Goal: Information Seeking & Learning: Compare options

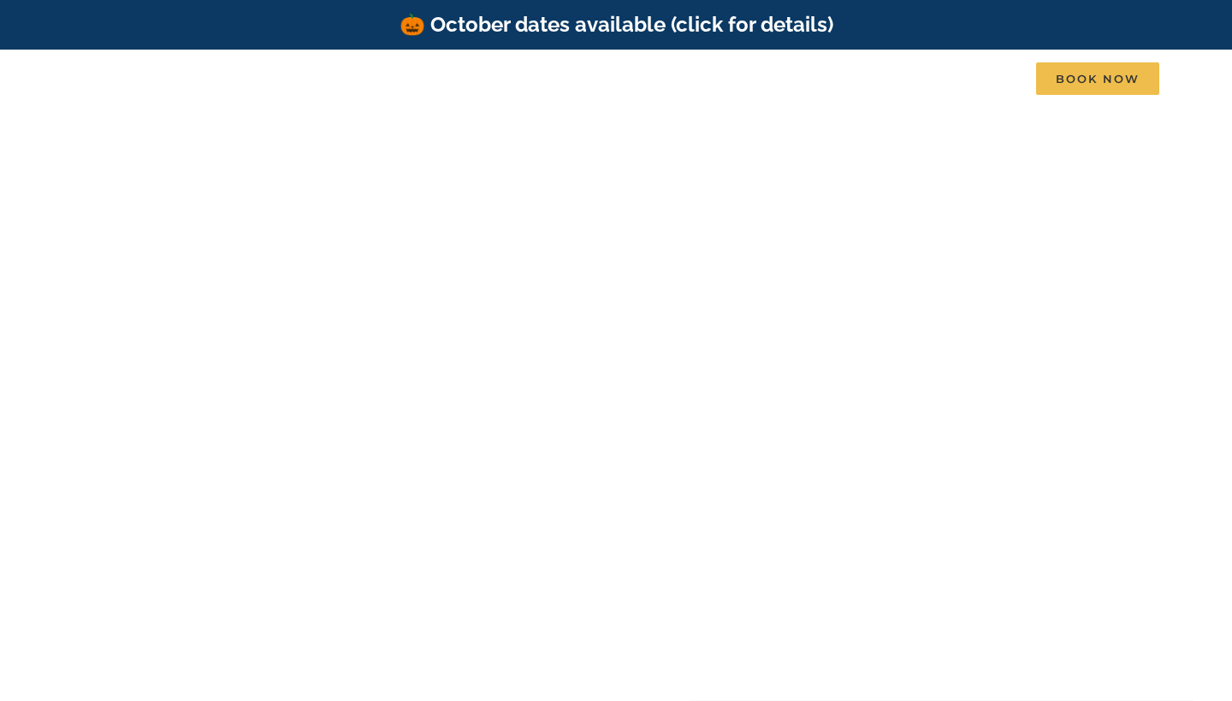
click at [696, 191] on video at bounding box center [615, 362] width 1247 height 624
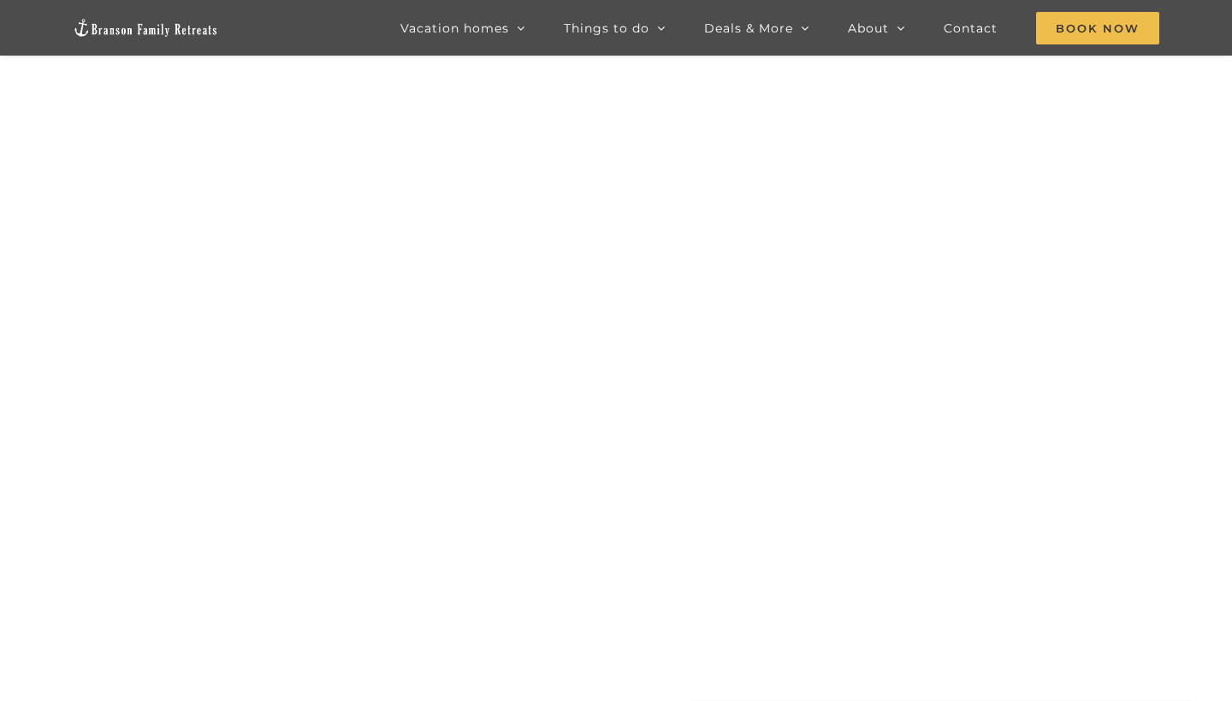
scroll to position [-5, 0]
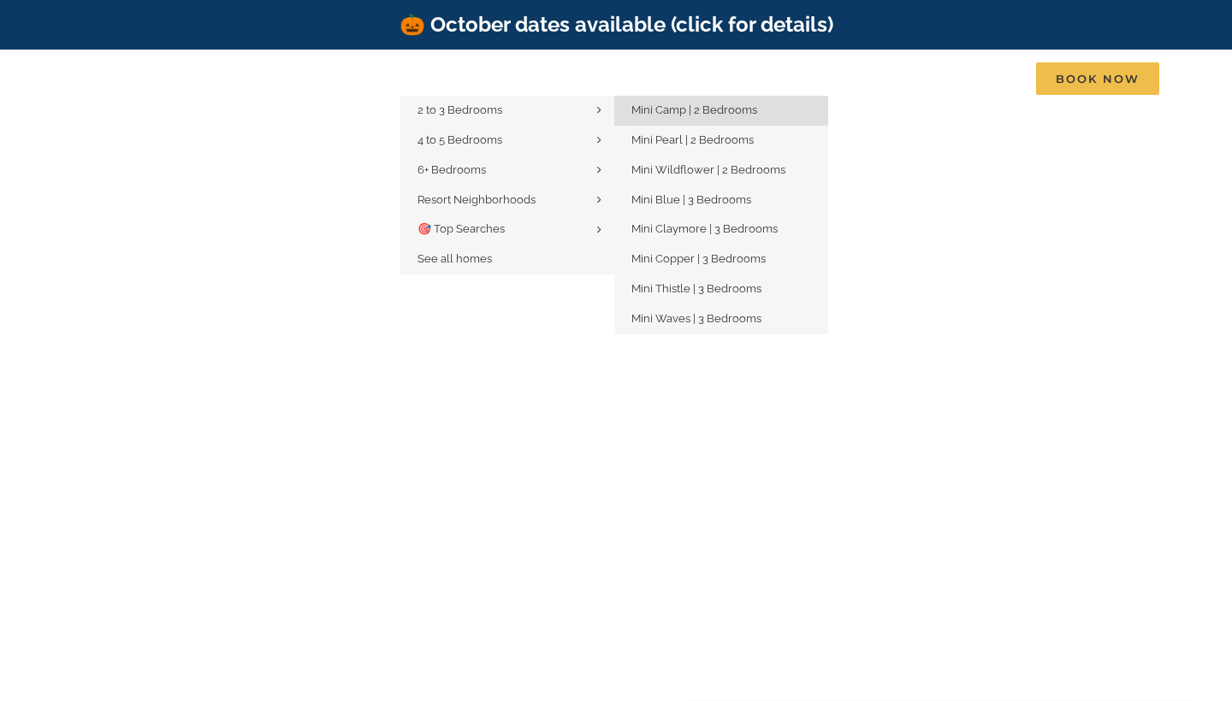
click at [707, 115] on span "Mini Camp | 2 Bedrooms" at bounding box center [694, 109] width 126 height 13
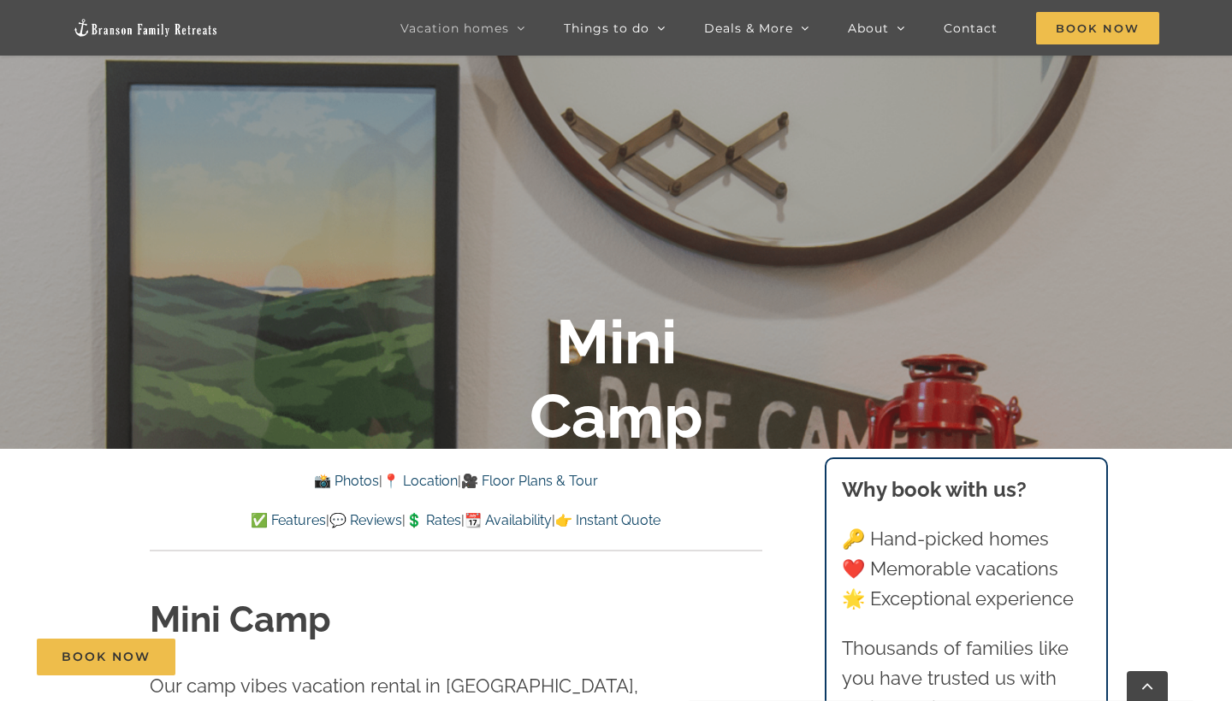
click at [766, 490] on div "📸 Photos | 📍 Location | 🎥 Floor Plans & Tour ✅ Features | 💬 Reviews | 💲 Rates |…" at bounding box center [455, 500] width 681 height 103
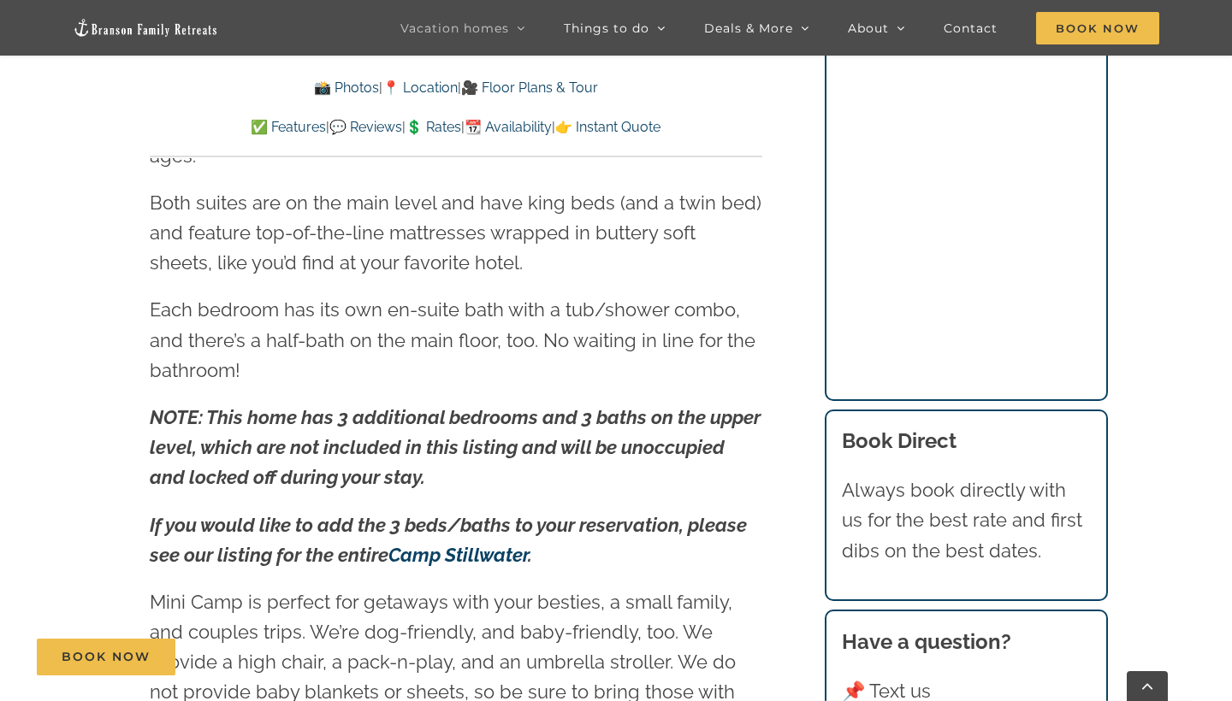
scroll to position [2329, 0]
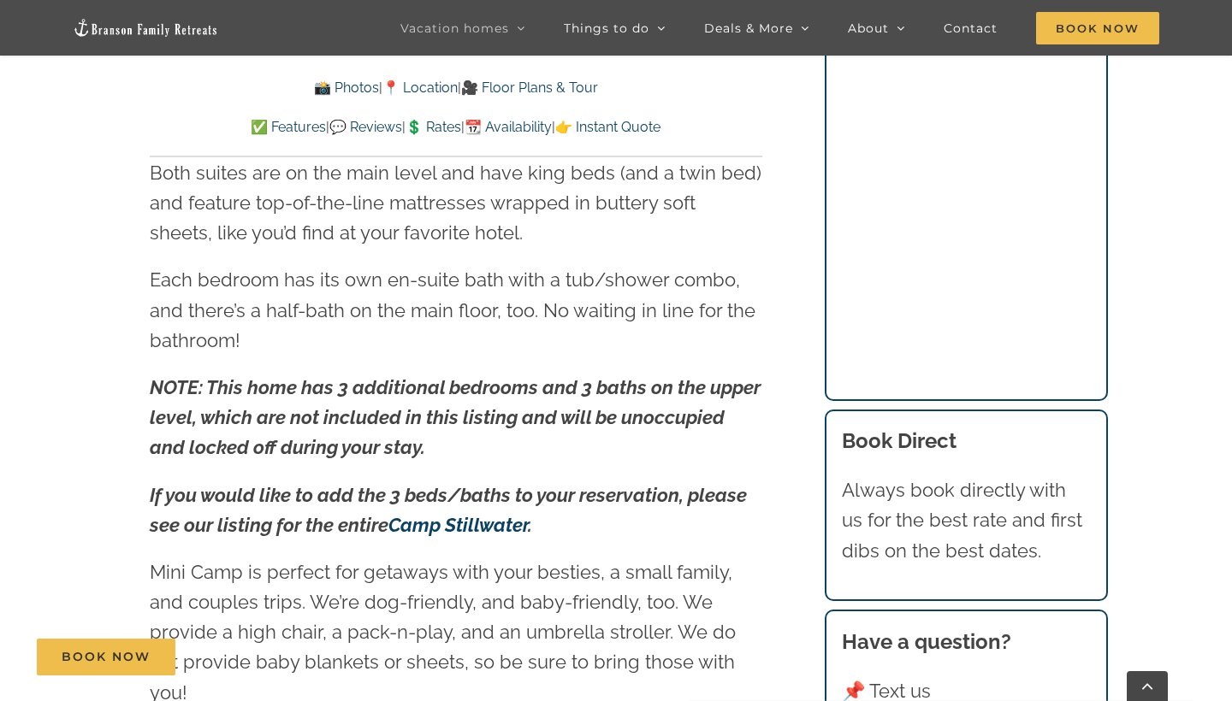
click at [729, 301] on p "Each bedroom has its own en-suite bath with a tub/shower combo, and there’s a h…" at bounding box center [456, 310] width 612 height 91
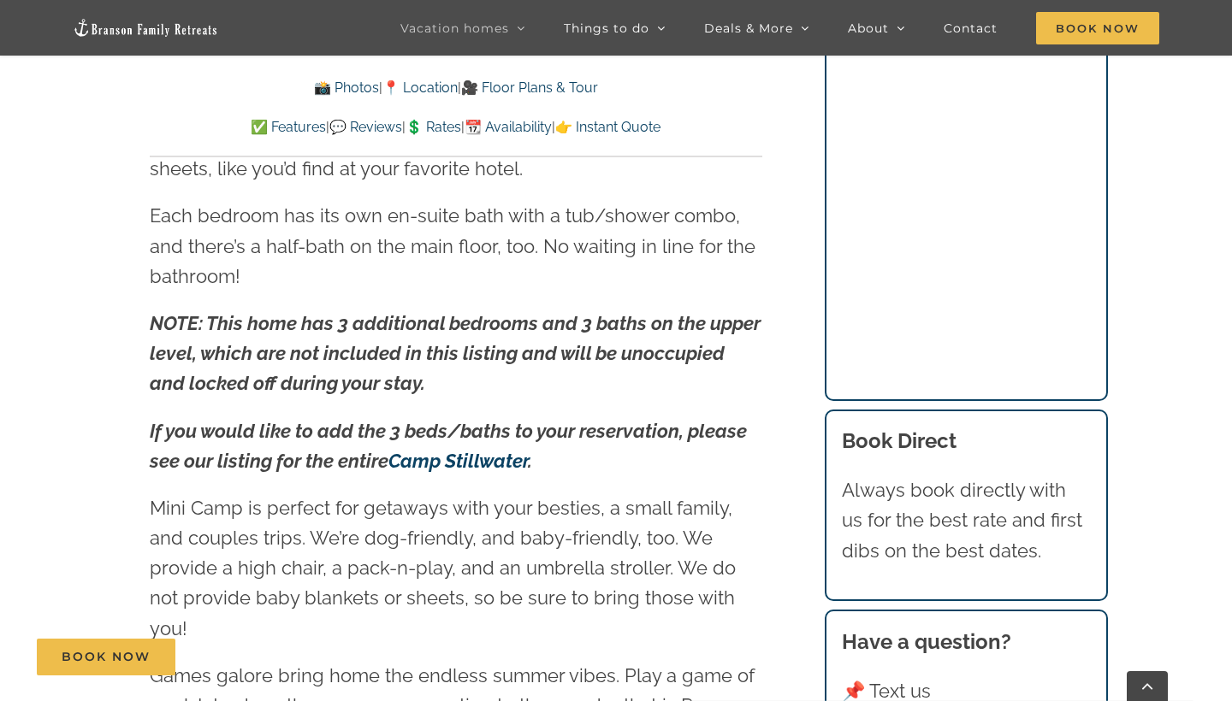
scroll to position [2403, 0]
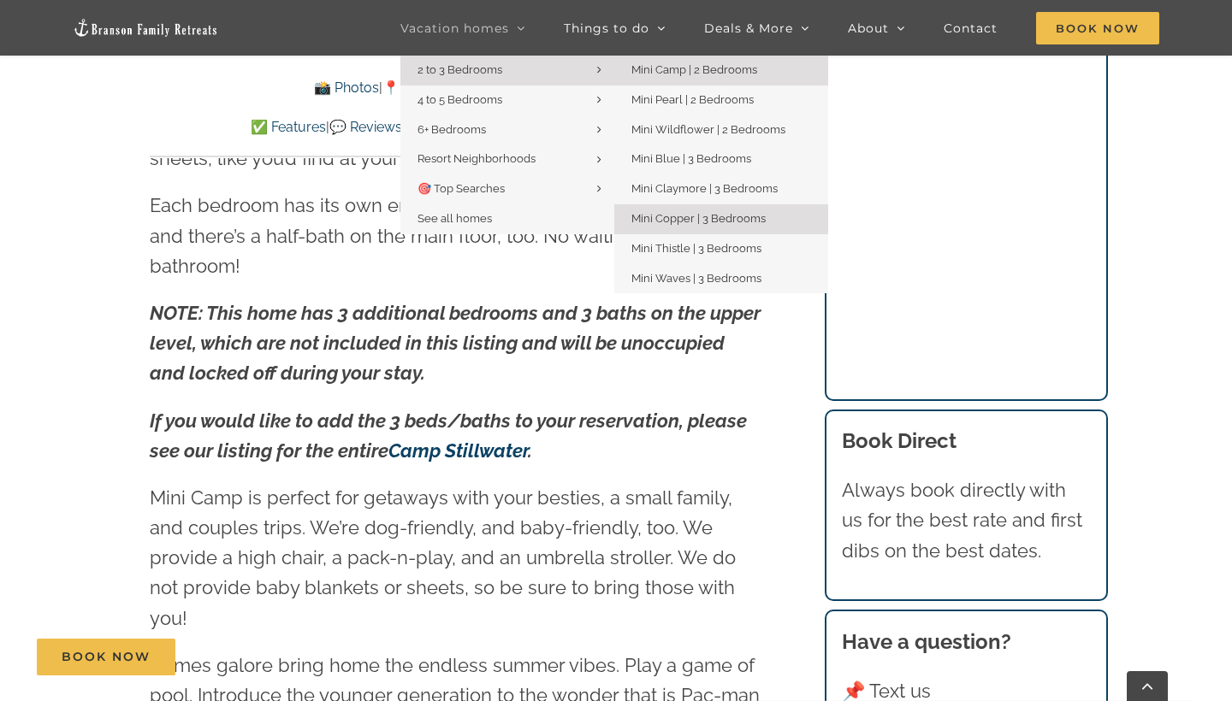
click at [677, 214] on span "Mini Copper | 3 Bedrooms" at bounding box center [698, 218] width 134 height 13
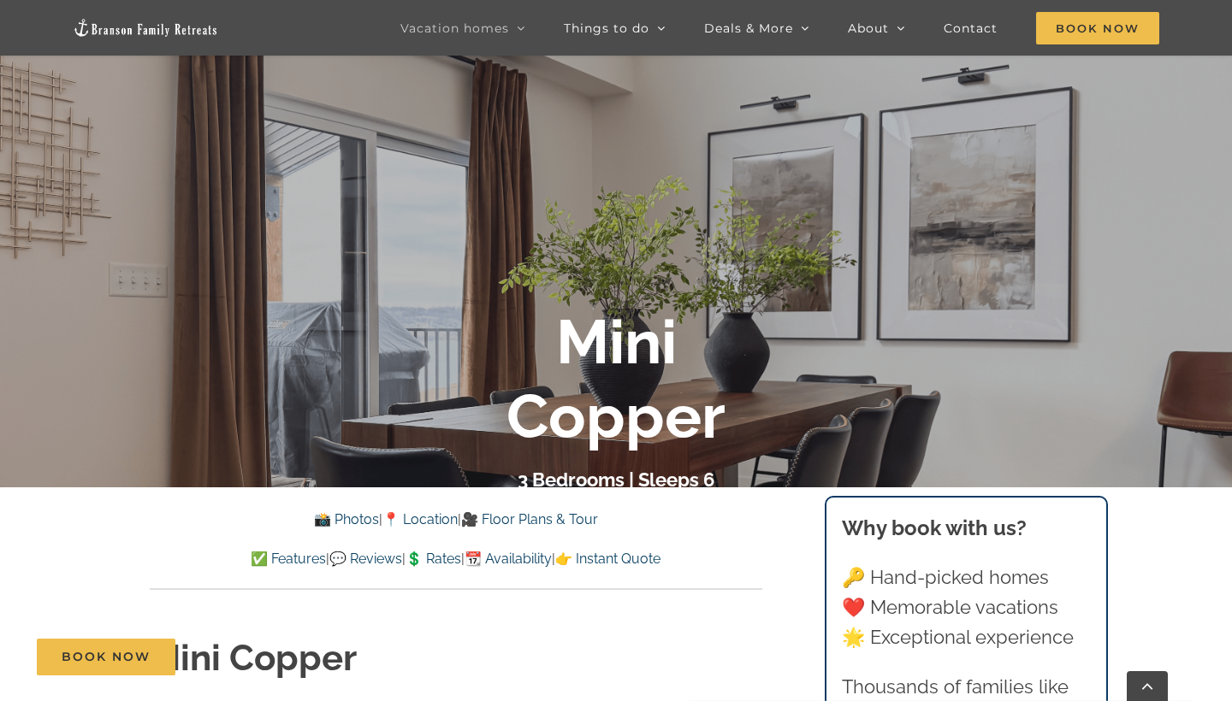
scroll to position [269, 0]
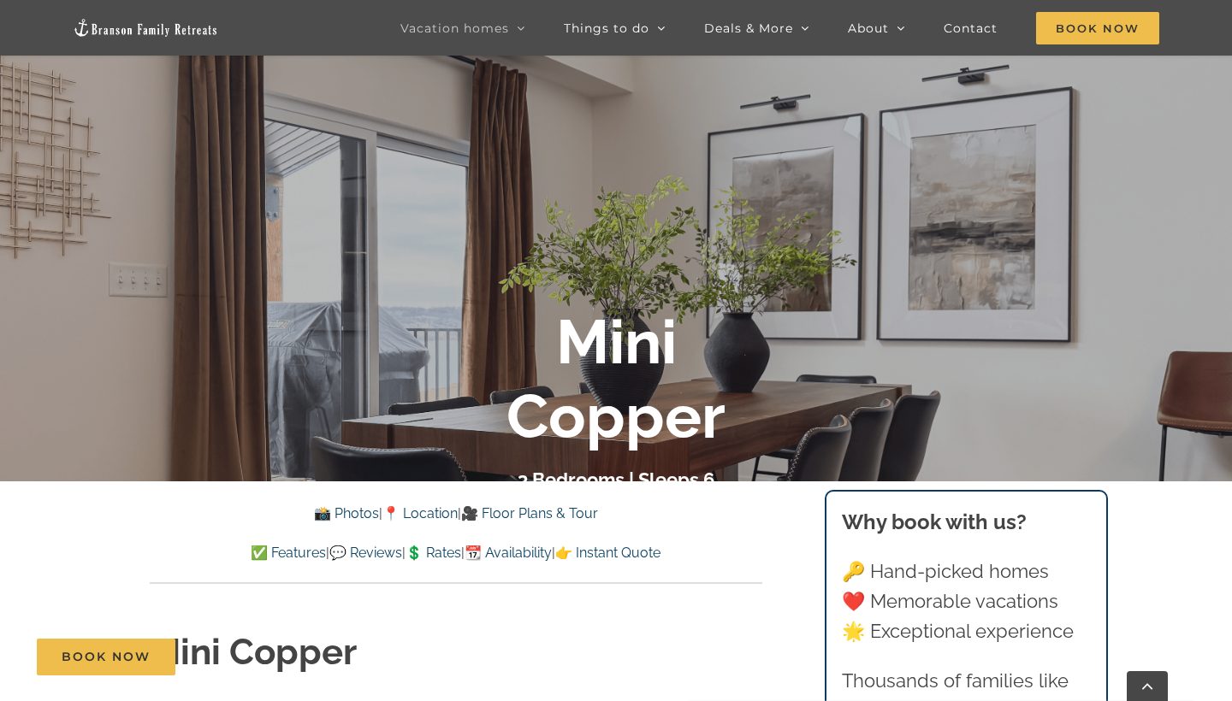
click at [273, 554] on link "✅ Features" at bounding box center [288, 553] width 75 height 16
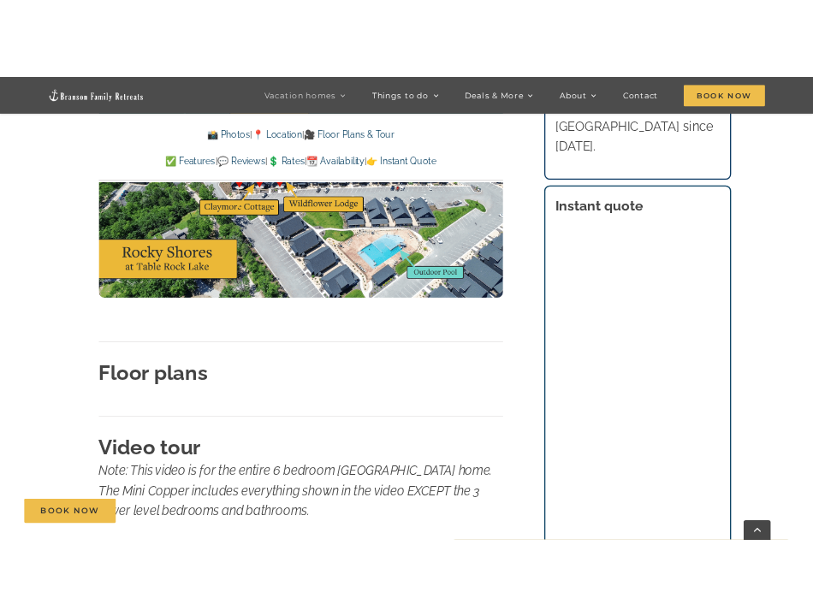
scroll to position [5107, 0]
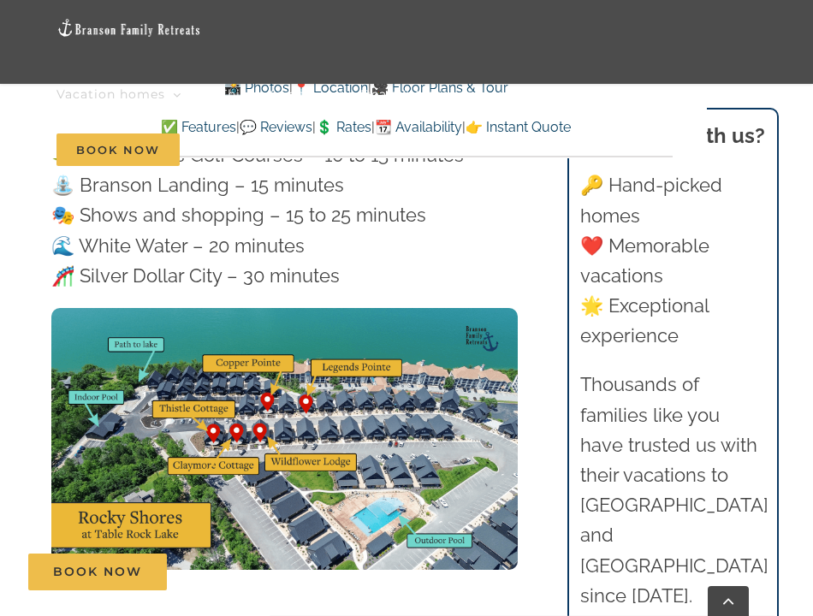
click at [512, 308] on img at bounding box center [284, 439] width 466 height 262
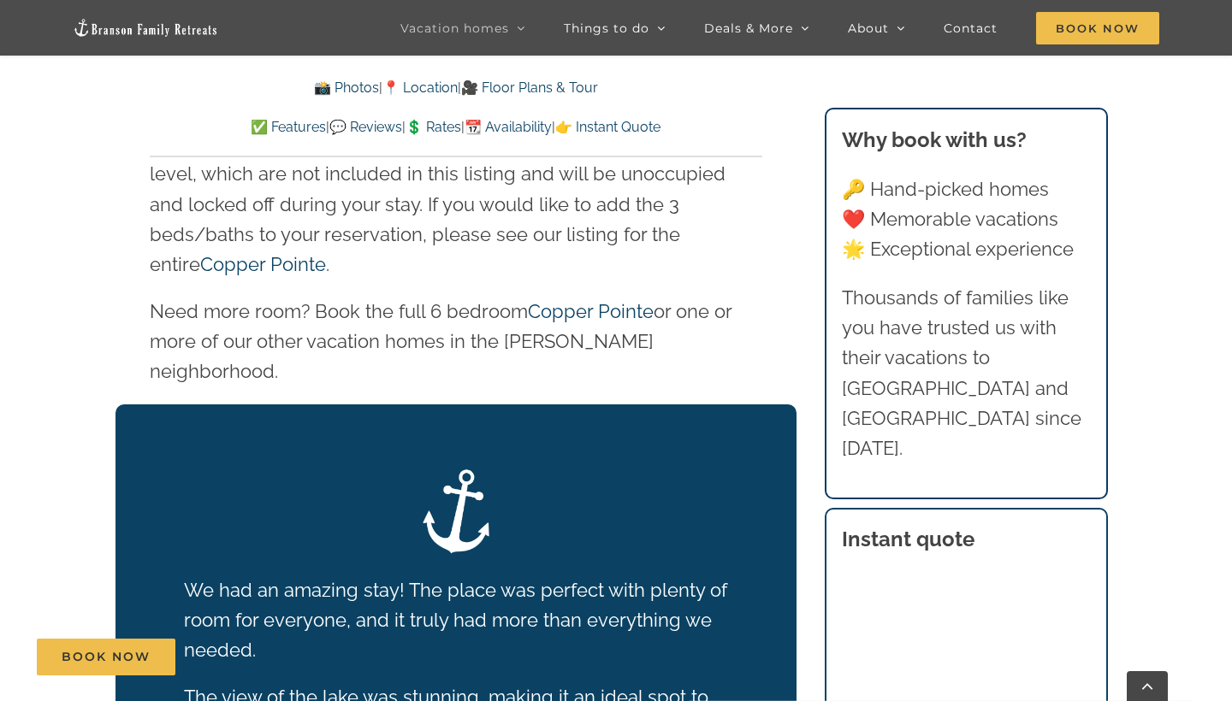
scroll to position [2160, 0]
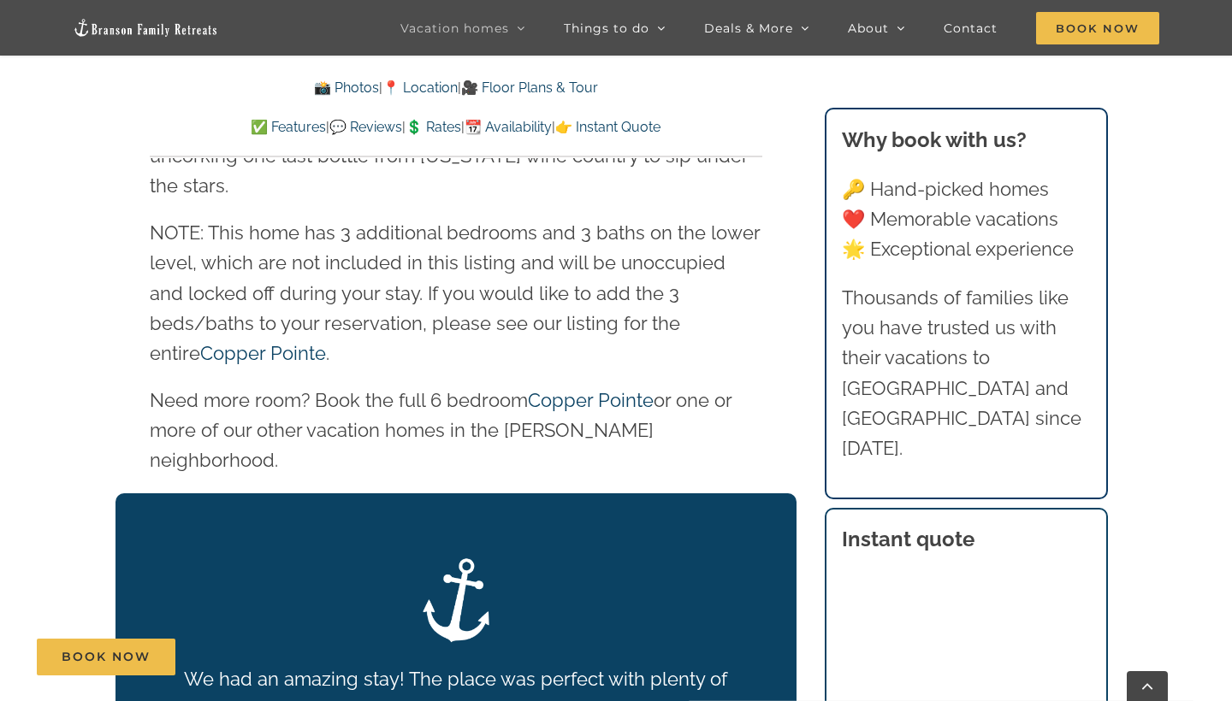
click at [541, 88] on link "🎥 Floor Plans & Tour" at bounding box center [529, 88] width 137 height 16
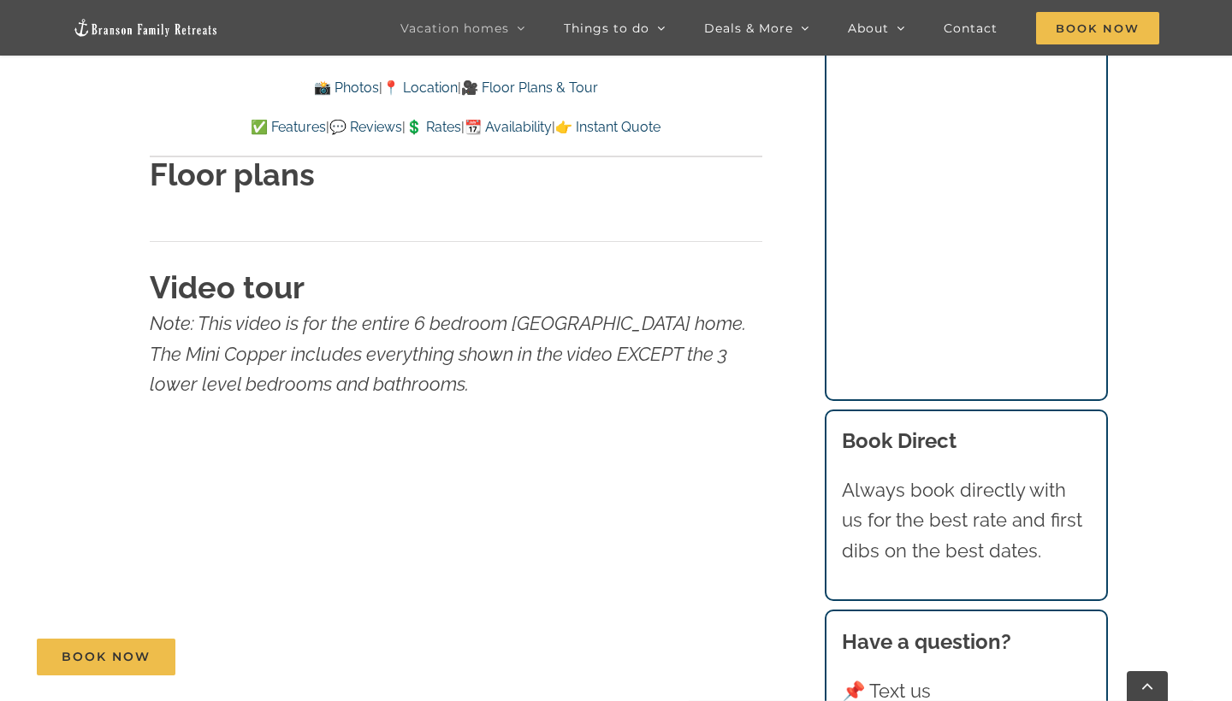
click at [634, 309] on p "Note: This video is for the entire 6 bedroom Copper Pointe home. The Mini Coppe…" at bounding box center [456, 354] width 612 height 91
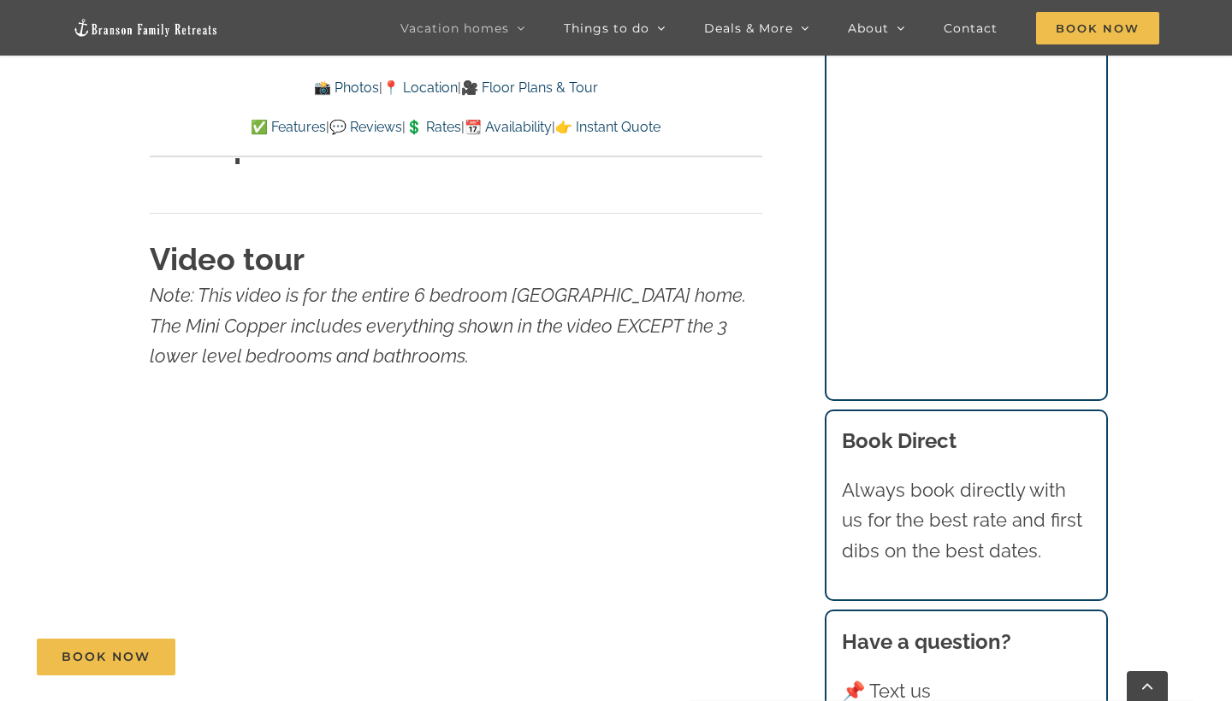
scroll to position [5427, 0]
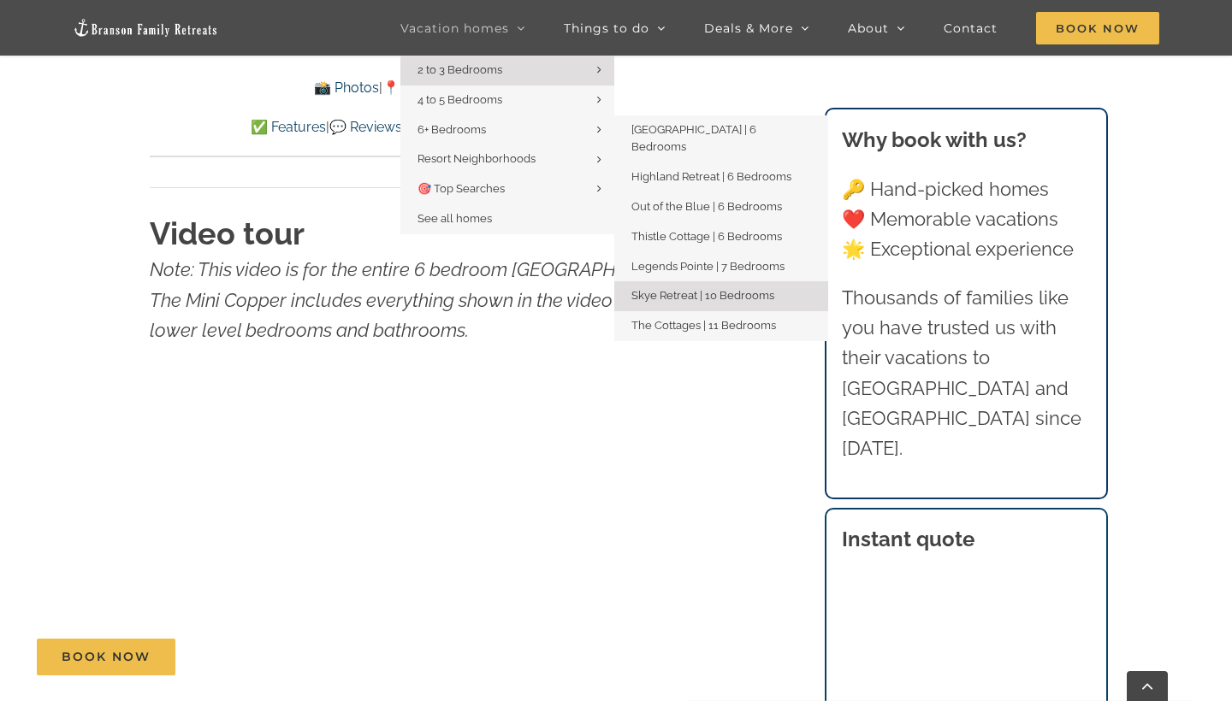
click at [665, 289] on span "Skye Retreat | 10 Bedrooms" at bounding box center [702, 295] width 143 height 13
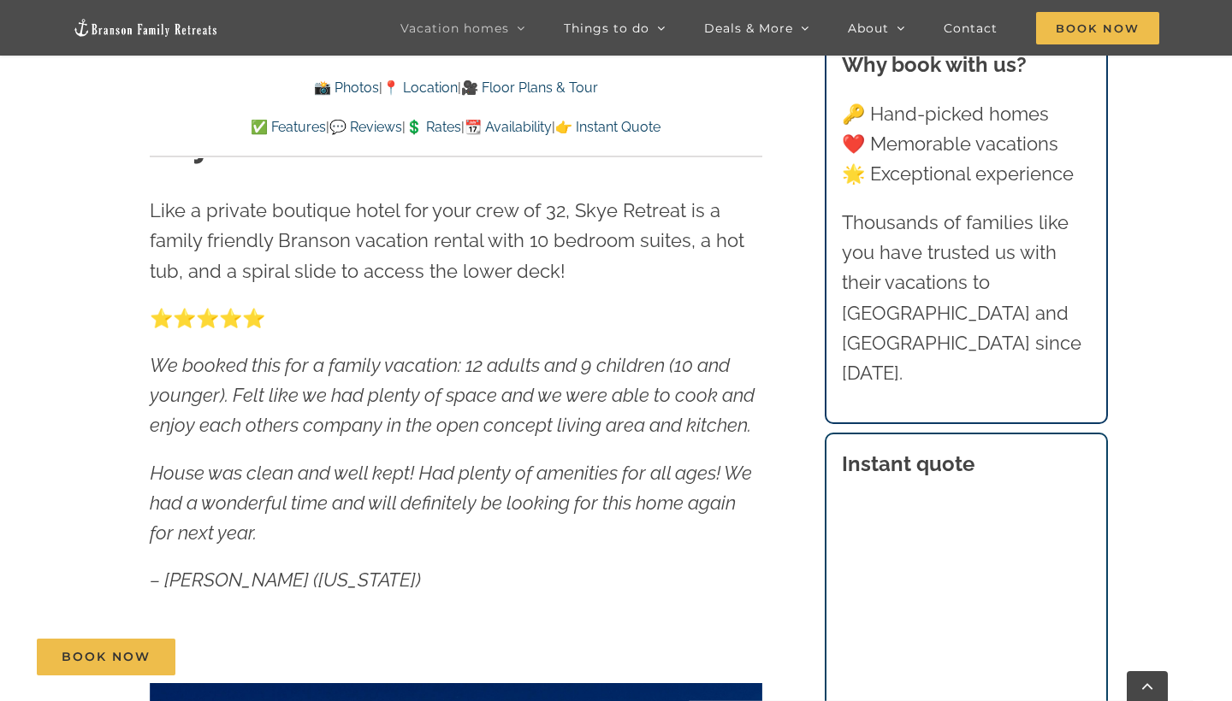
scroll to position [832, 0]
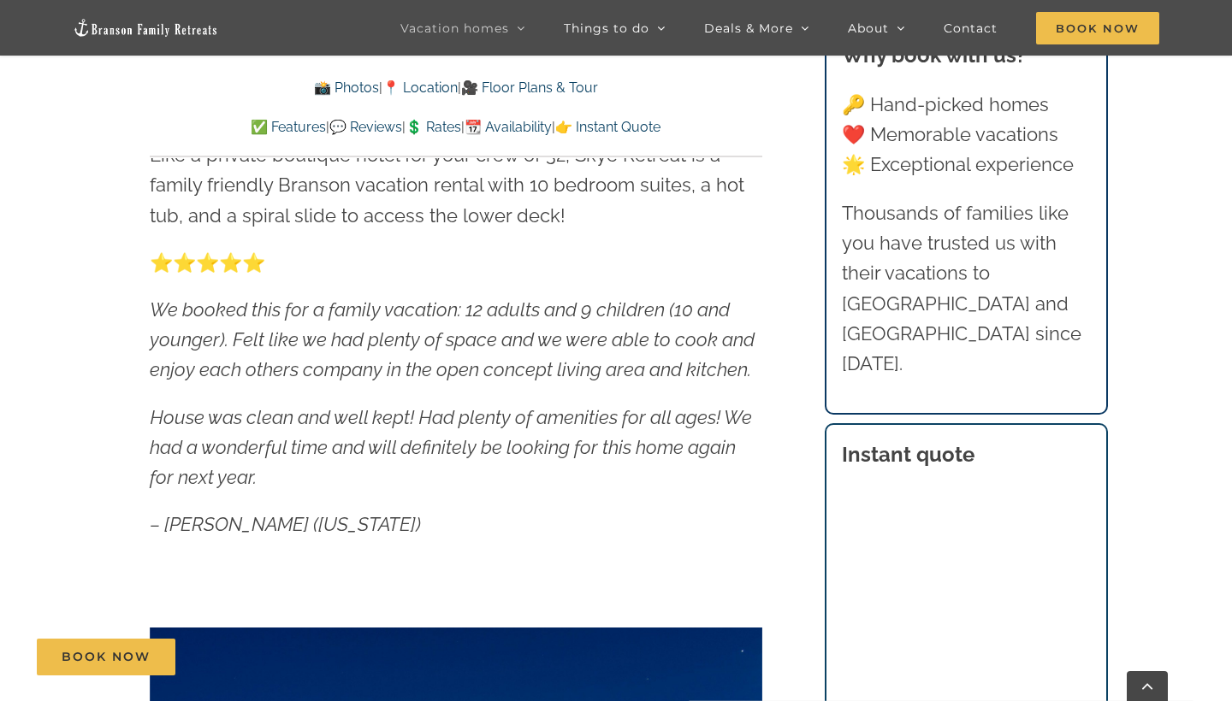
click at [274, 123] on link "✅ Features" at bounding box center [288, 127] width 75 height 16
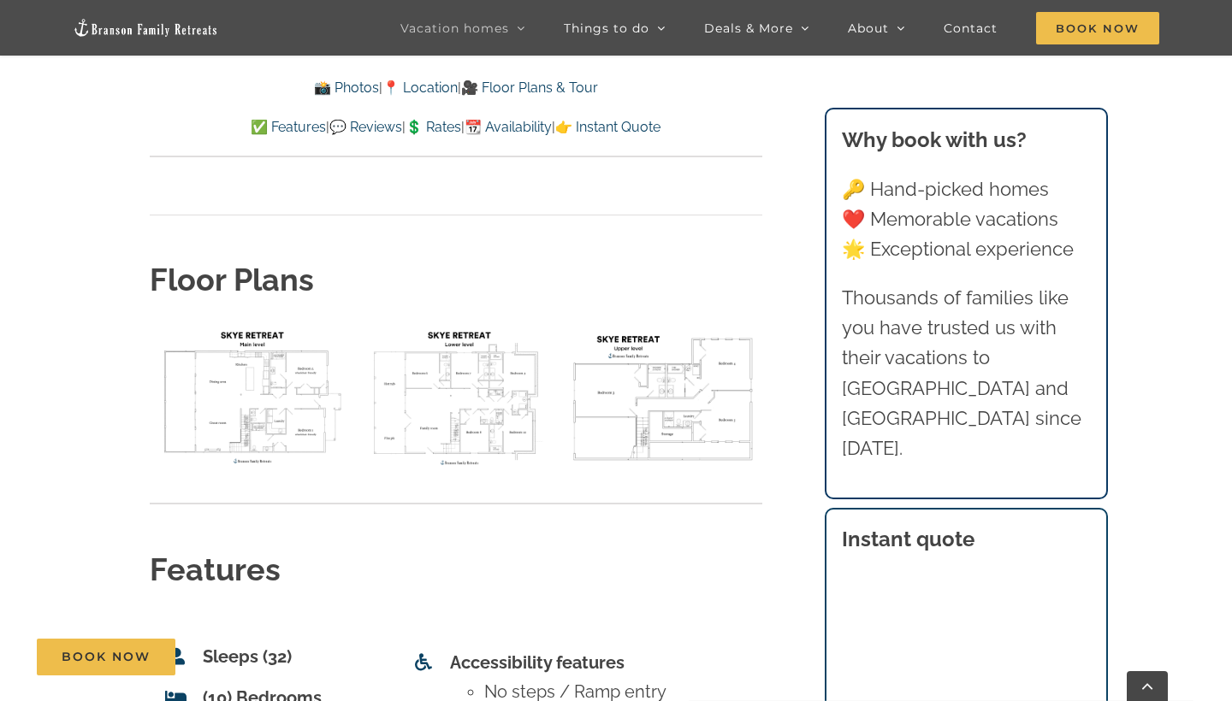
scroll to position [6219, 0]
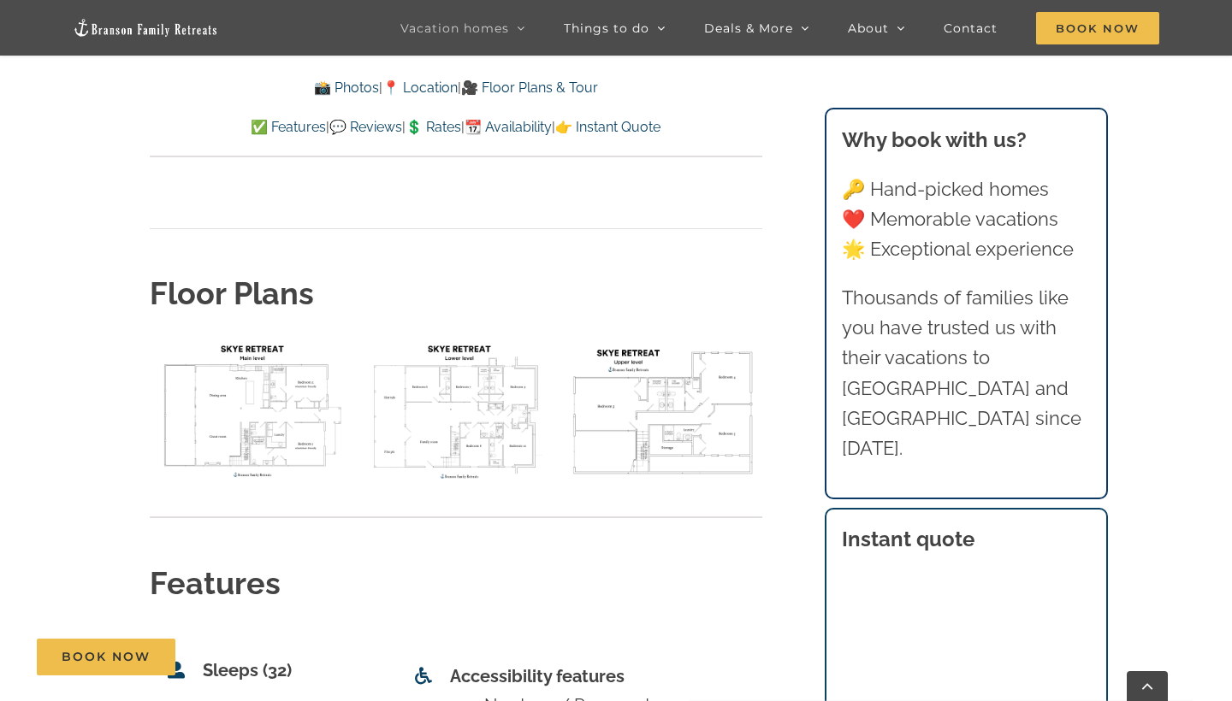
click at [262, 336] on img "floor plan Skye main level" at bounding box center [249, 410] width 198 height 149
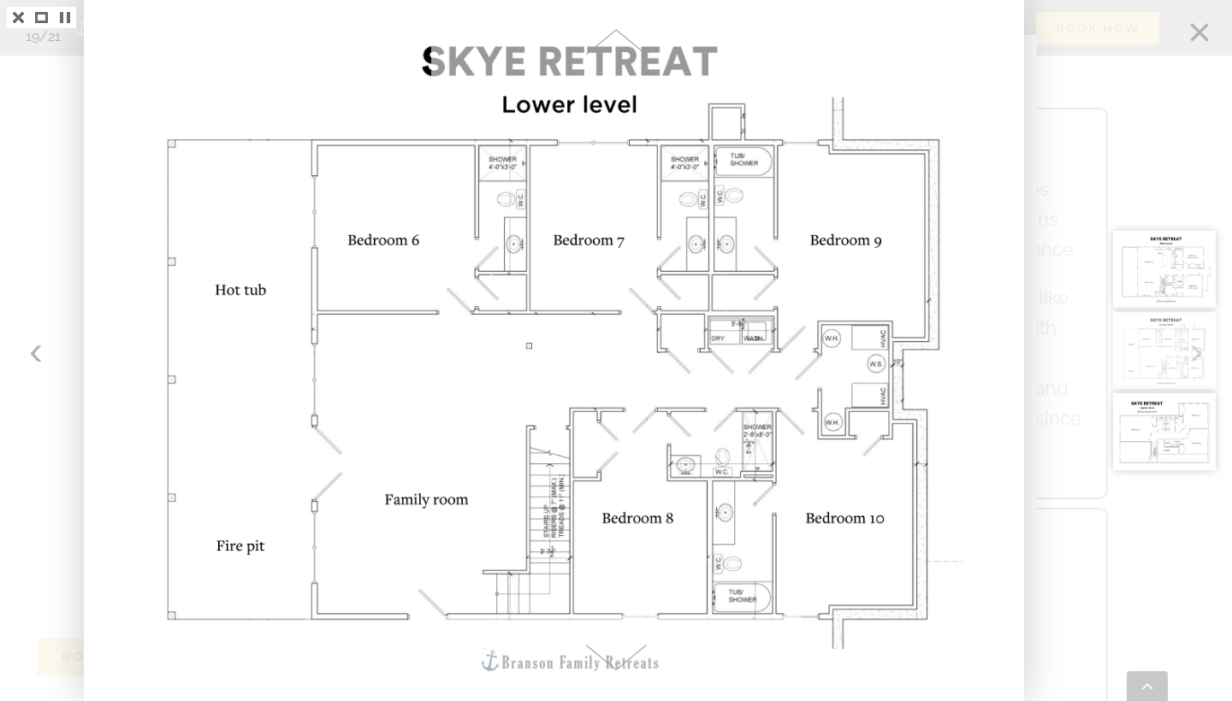
click at [1160, 113] on div at bounding box center [1169, 350] width 123 height 701
click at [1198, 35] on div at bounding box center [1169, 350] width 123 height 701
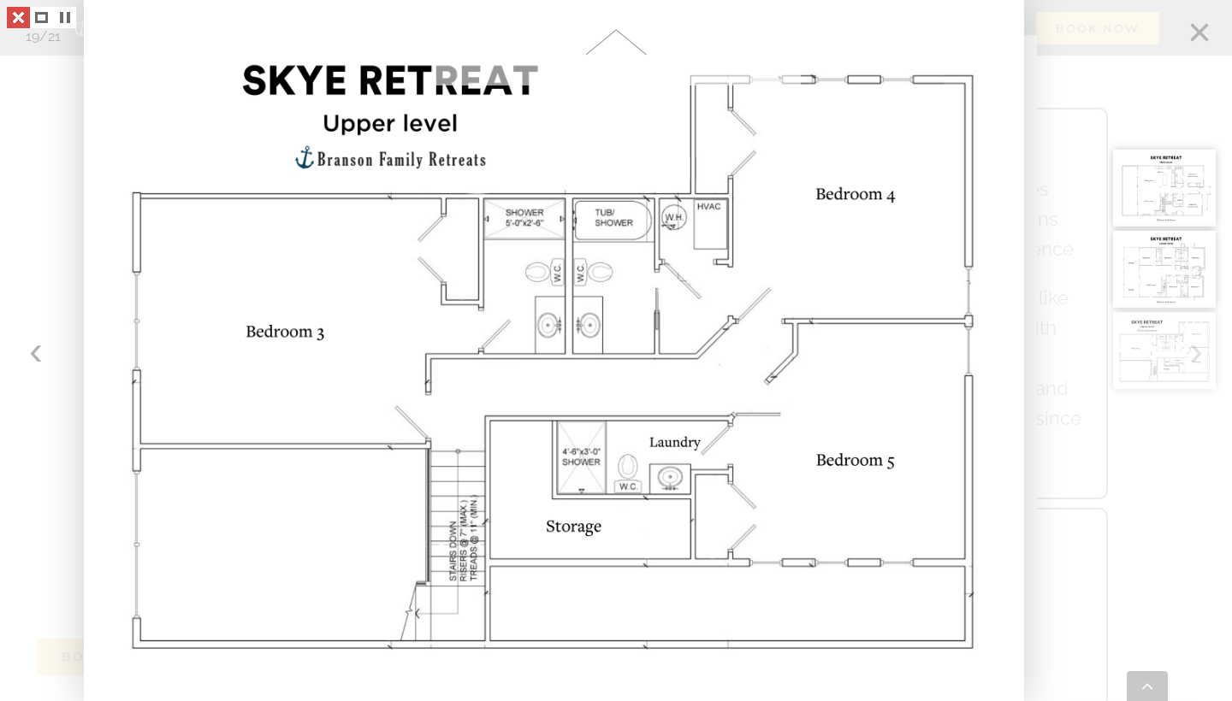
click at [20, 23] on link at bounding box center [18, 17] width 23 height 21
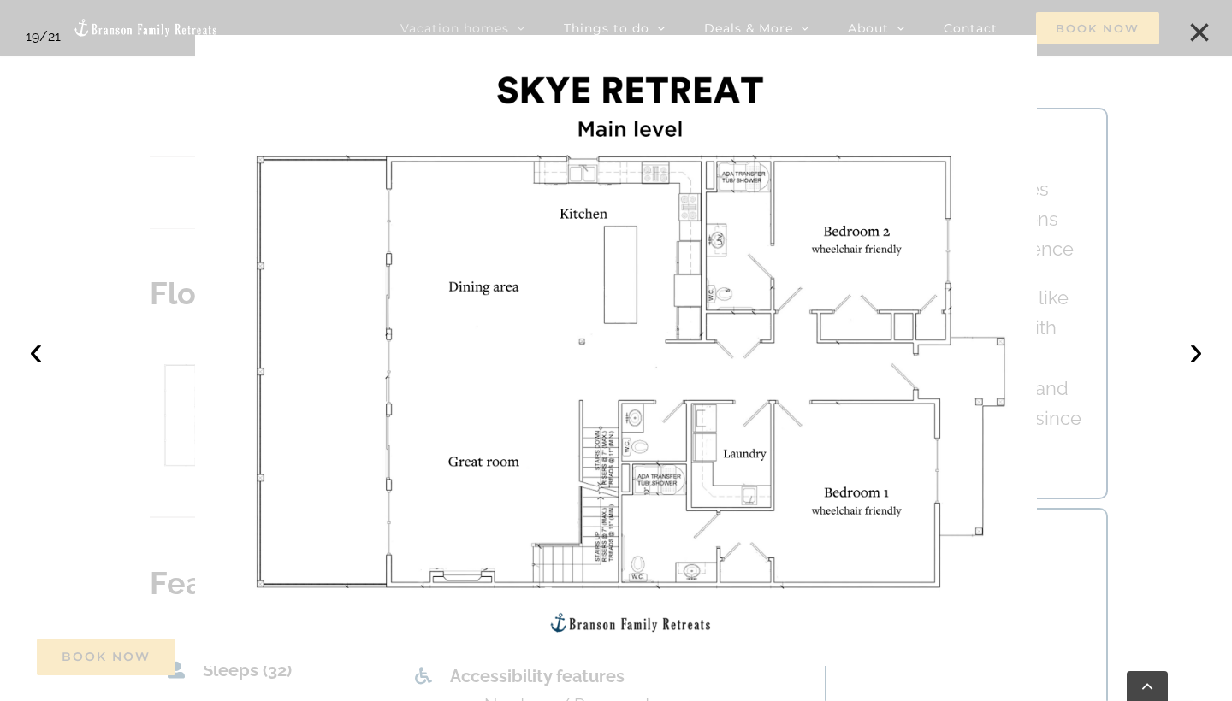
click at [1209, 39] on button "×" at bounding box center [1199, 33] width 38 height 38
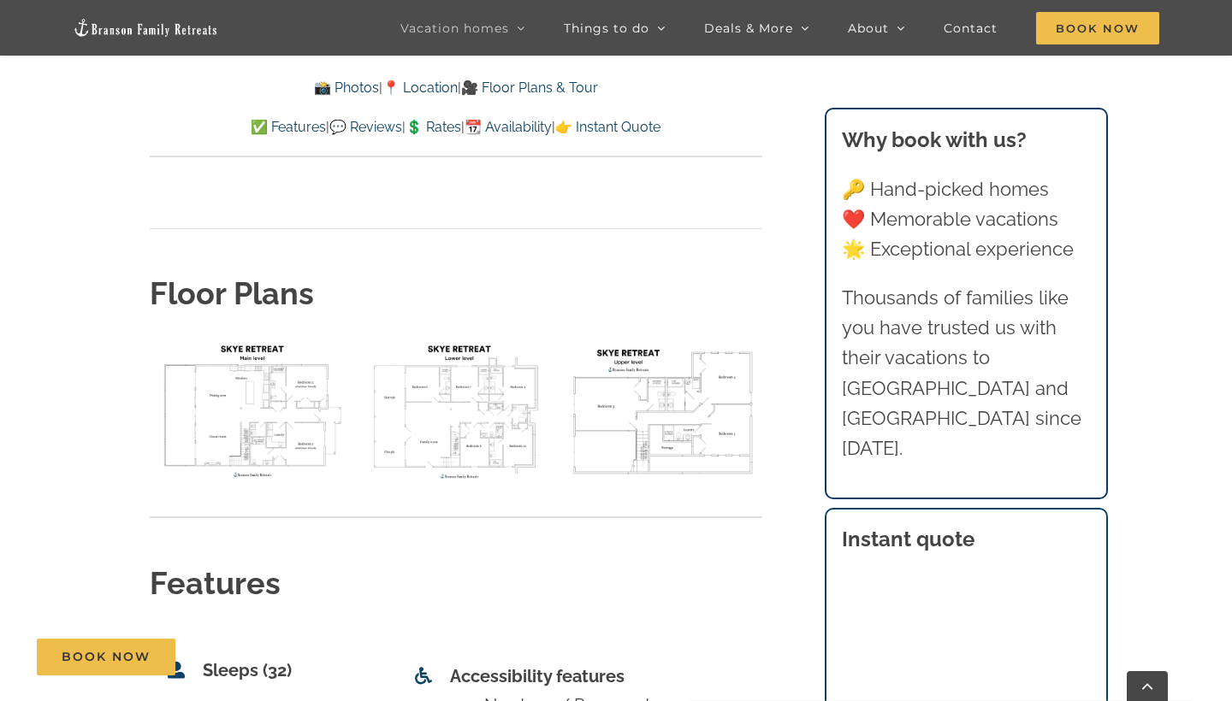
click at [776, 316] on div "Video tour Floor Plans" at bounding box center [455, 154] width 681 height 664
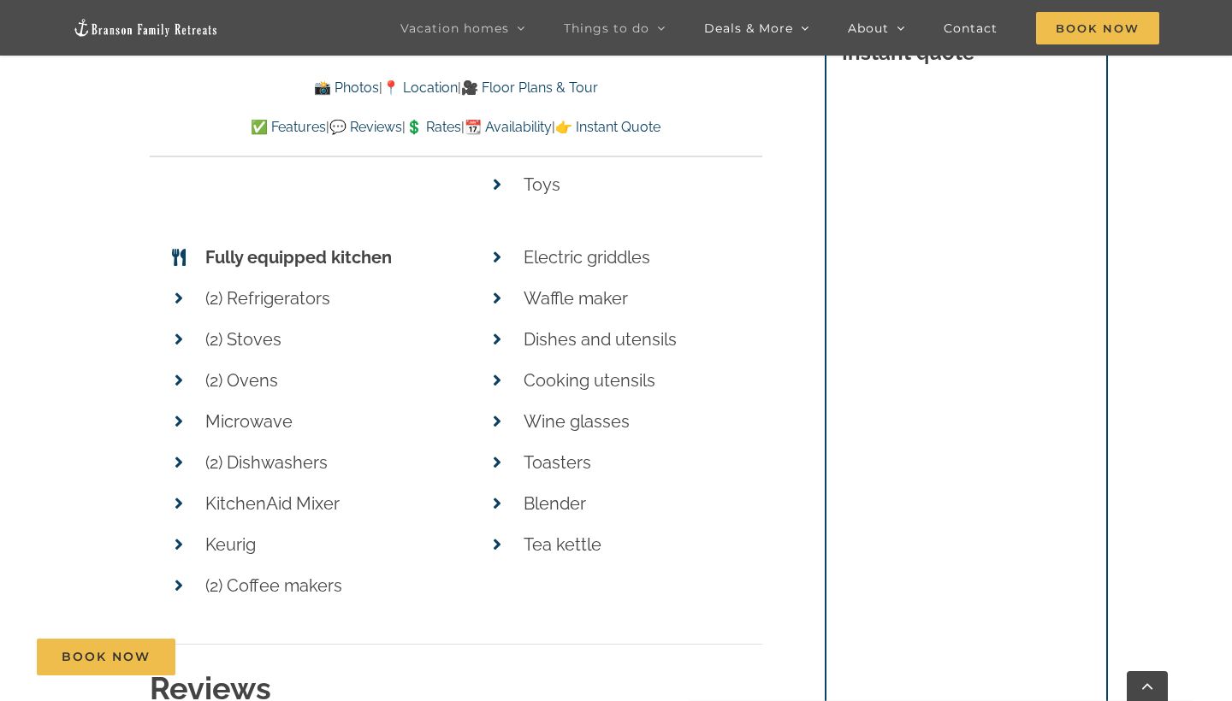
scroll to position [8452, 0]
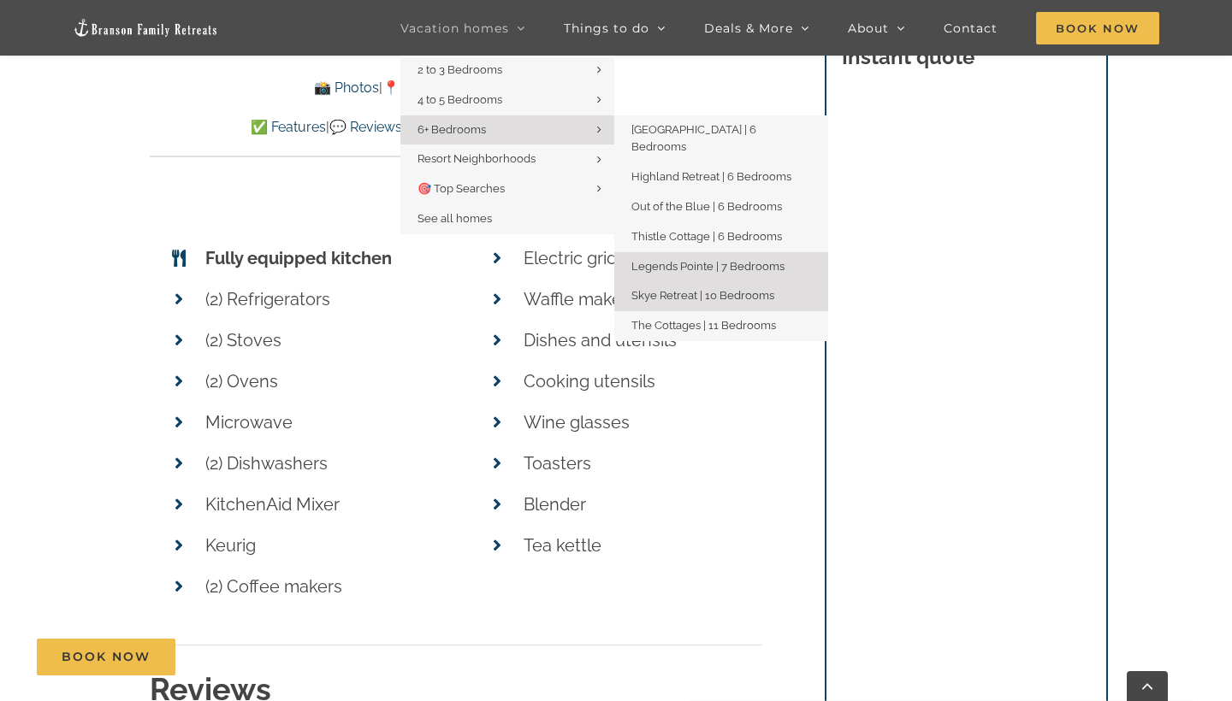
click at [668, 260] on span "Legends Pointe | 7 Bedrooms" at bounding box center [707, 266] width 153 height 13
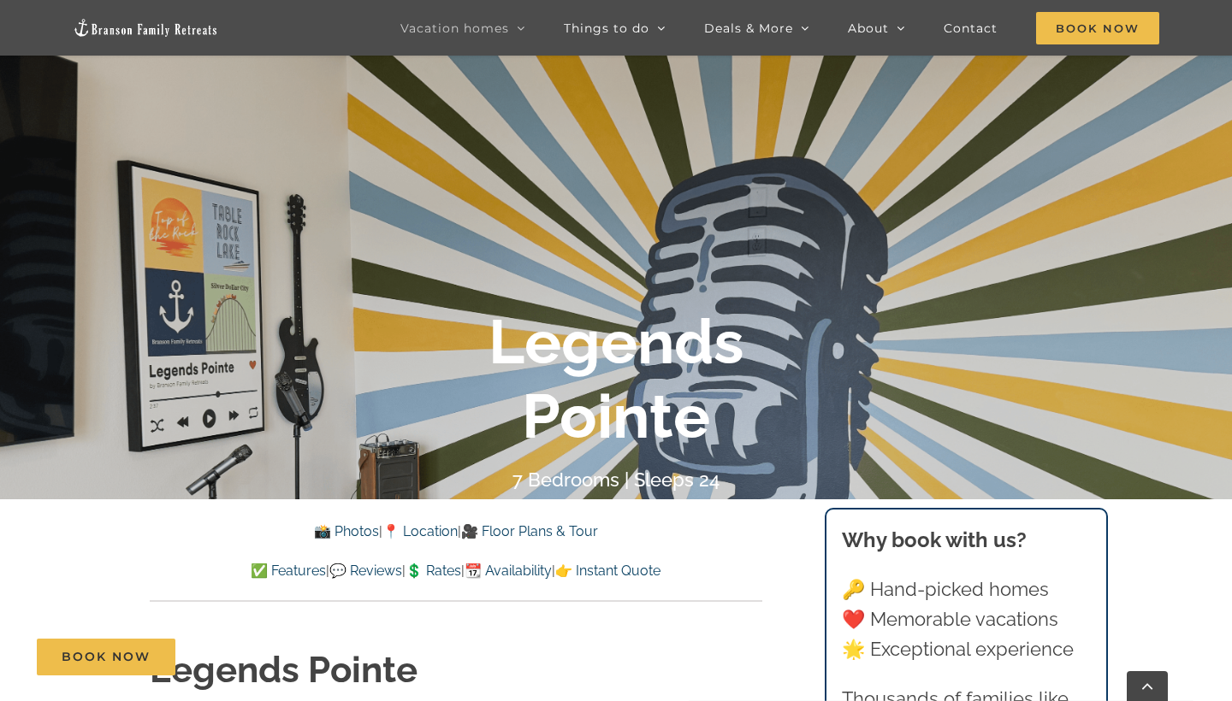
scroll to position [285, 0]
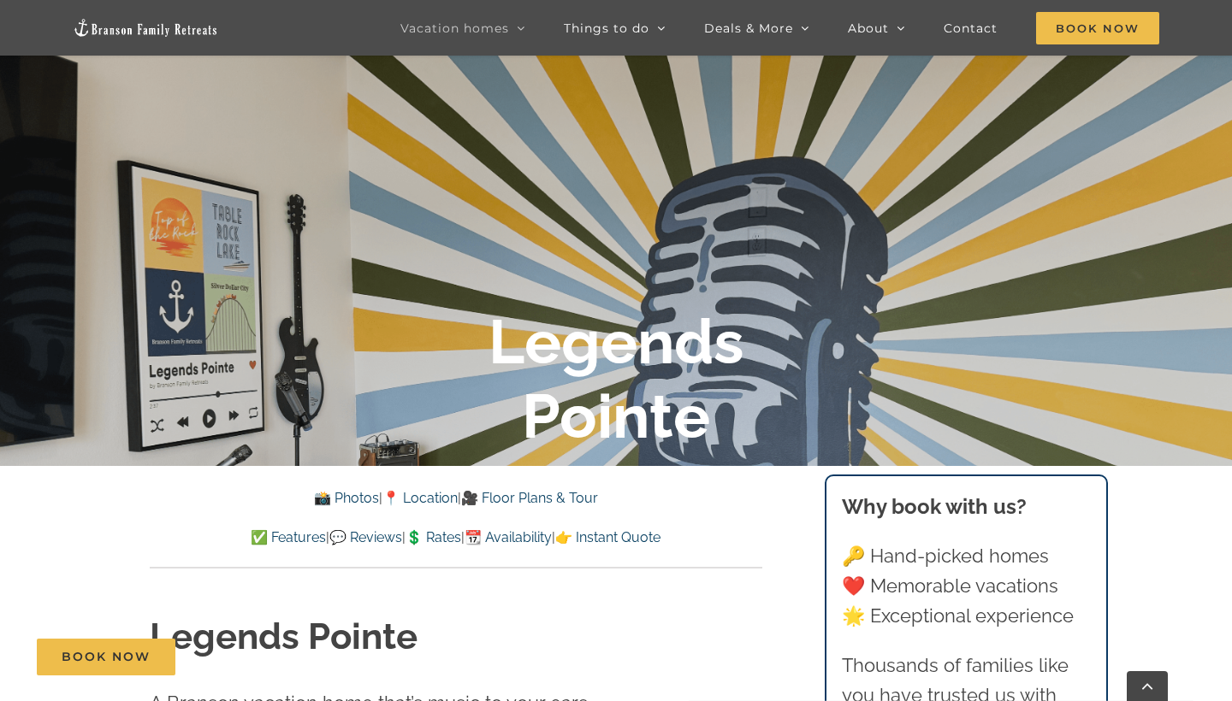
click at [429, 541] on link "💲 Rates" at bounding box center [433, 537] width 56 height 16
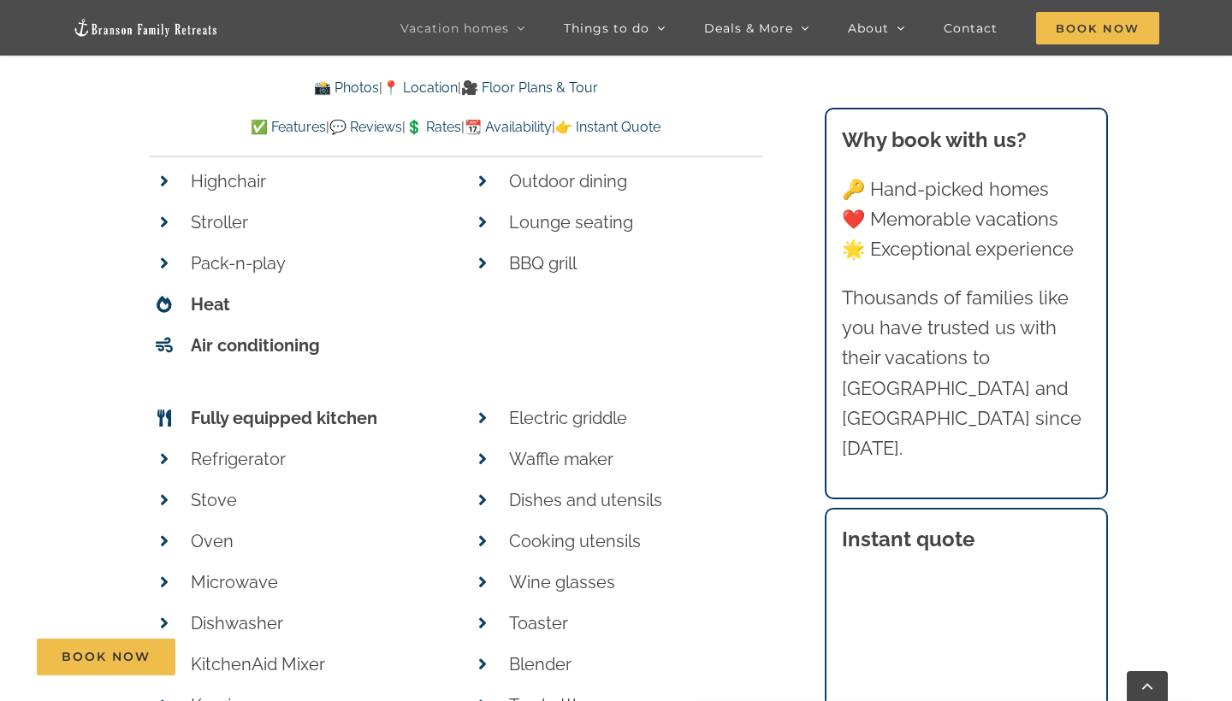
scroll to position [6906, 0]
